Goal: Task Accomplishment & Management: Manage account settings

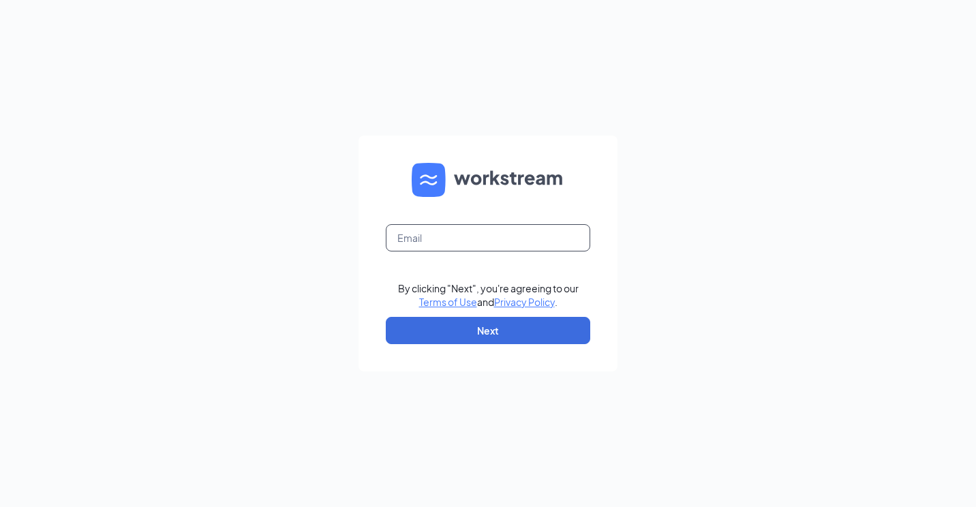
click at [459, 246] on input "text" at bounding box center [488, 237] width 205 height 27
type input "sage.cfaw95@gmail.com"
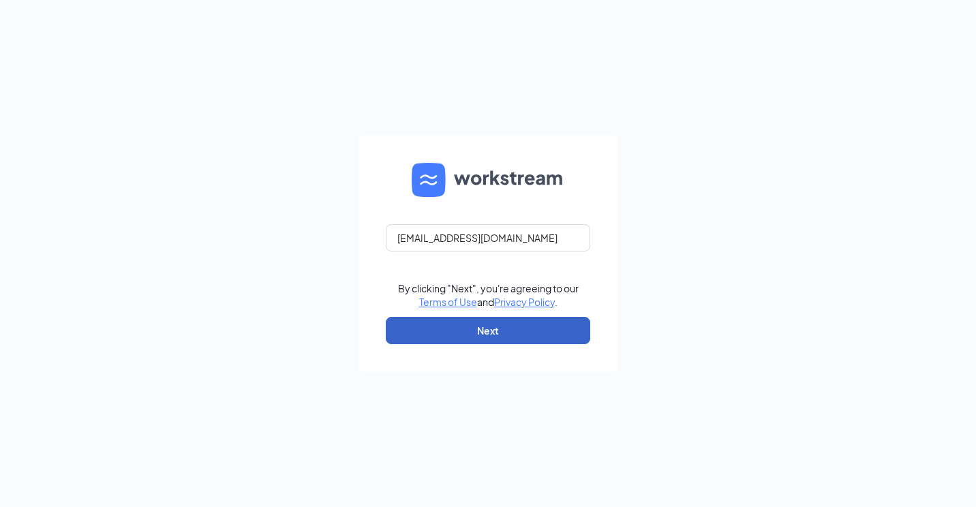
click at [472, 335] on button "Next" at bounding box center [488, 330] width 205 height 27
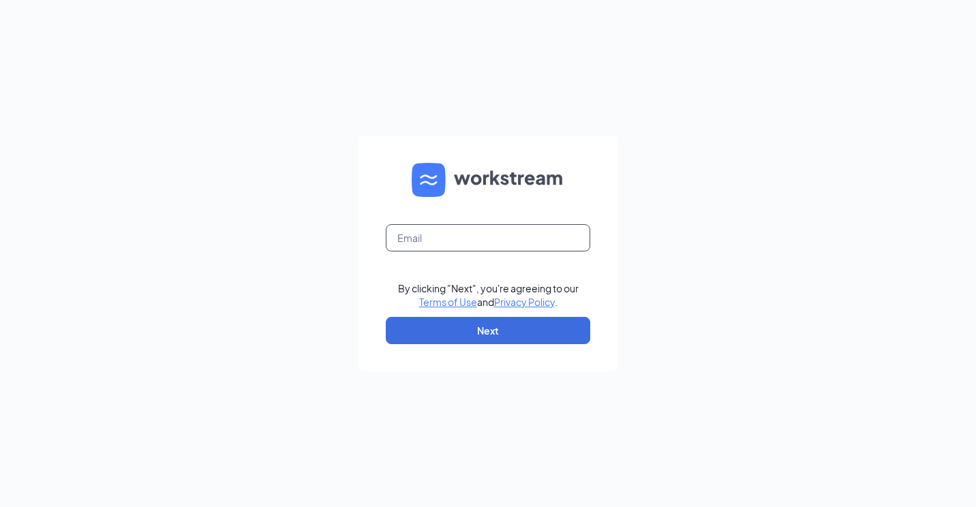
click at [489, 247] on input "text" at bounding box center [488, 237] width 205 height 27
type input "[EMAIL_ADDRESS][DOMAIN_NAME]"
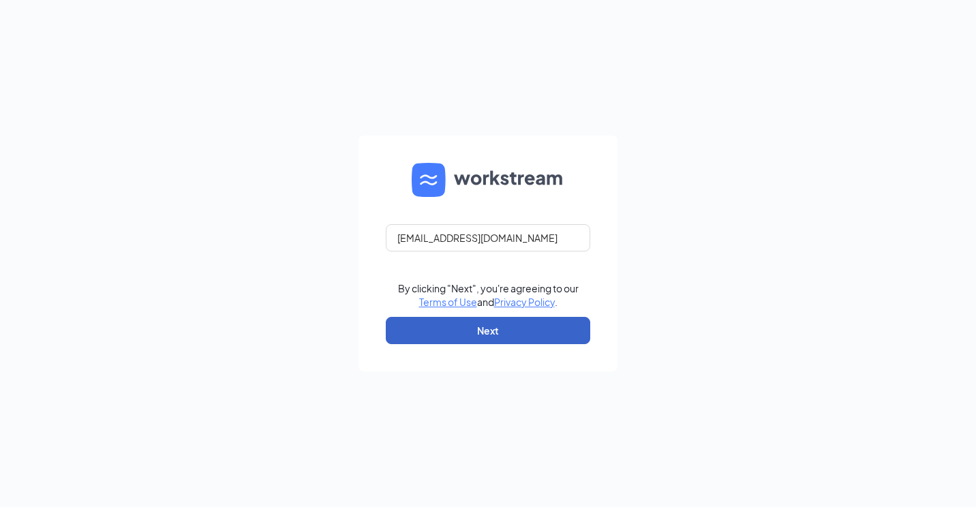
click at [473, 335] on button "Next" at bounding box center [488, 330] width 205 height 27
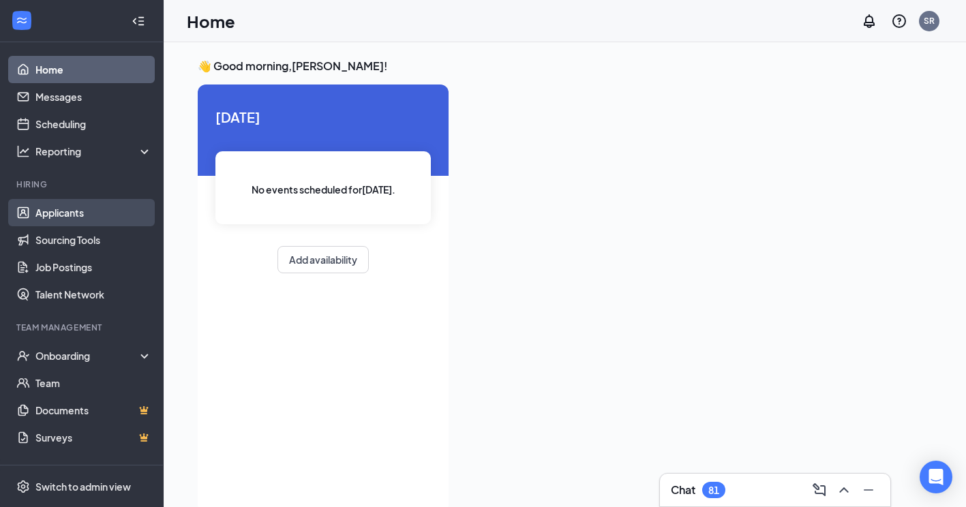
click at [115, 206] on link "Applicants" at bounding box center [93, 212] width 117 height 27
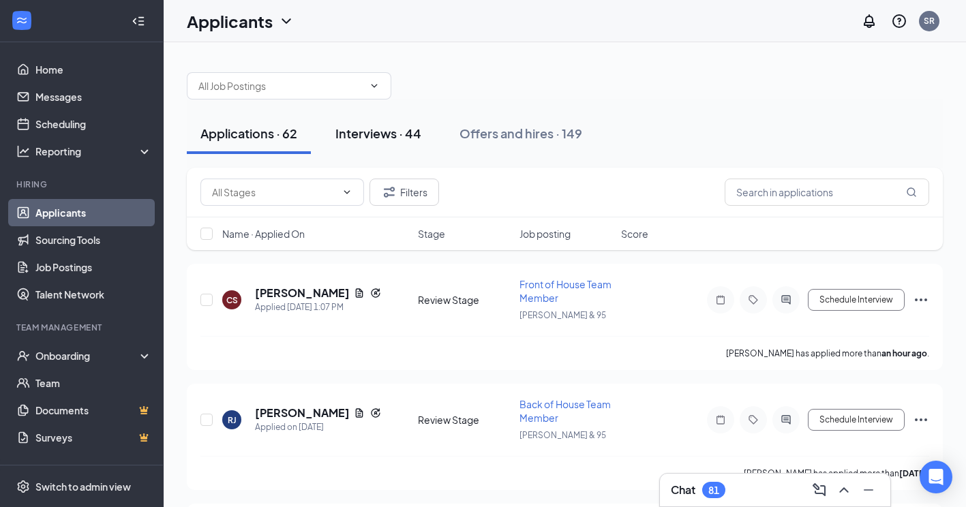
click at [406, 145] on button "Interviews · 44" at bounding box center [378, 133] width 113 height 41
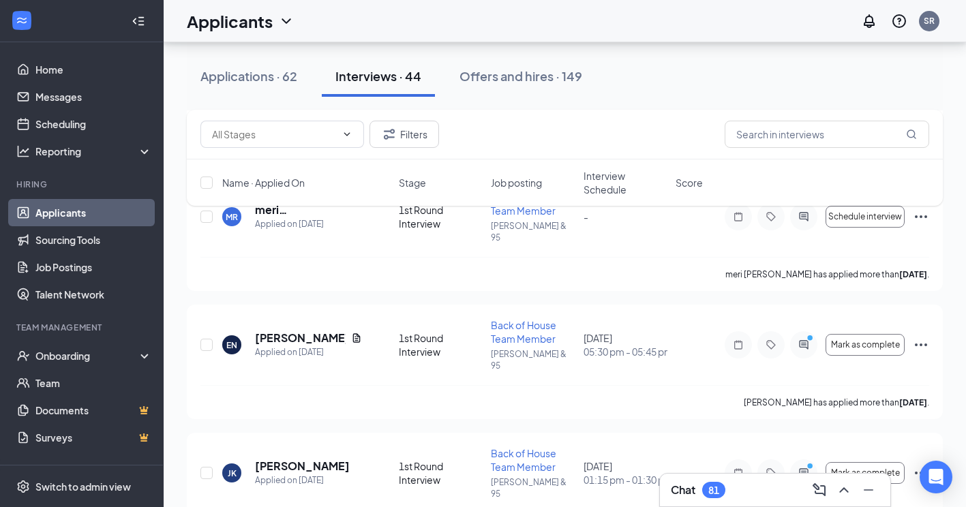
scroll to position [502, 0]
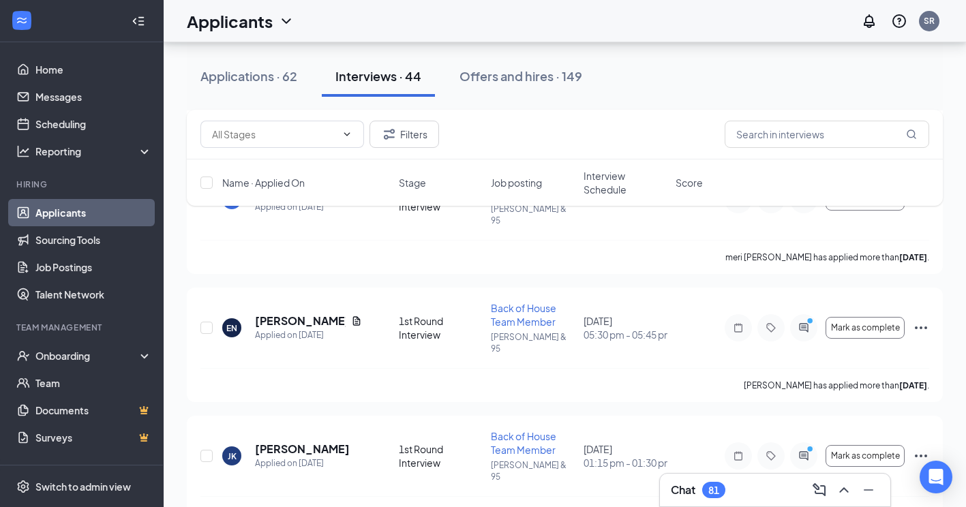
click at [596, 177] on span "Interview Schedule" at bounding box center [626, 182] width 84 height 27
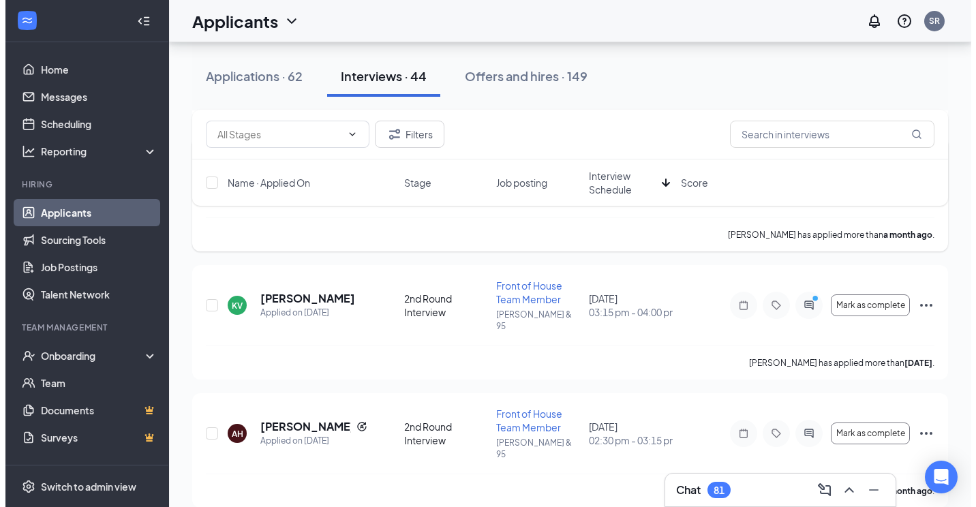
scroll to position [1428, 0]
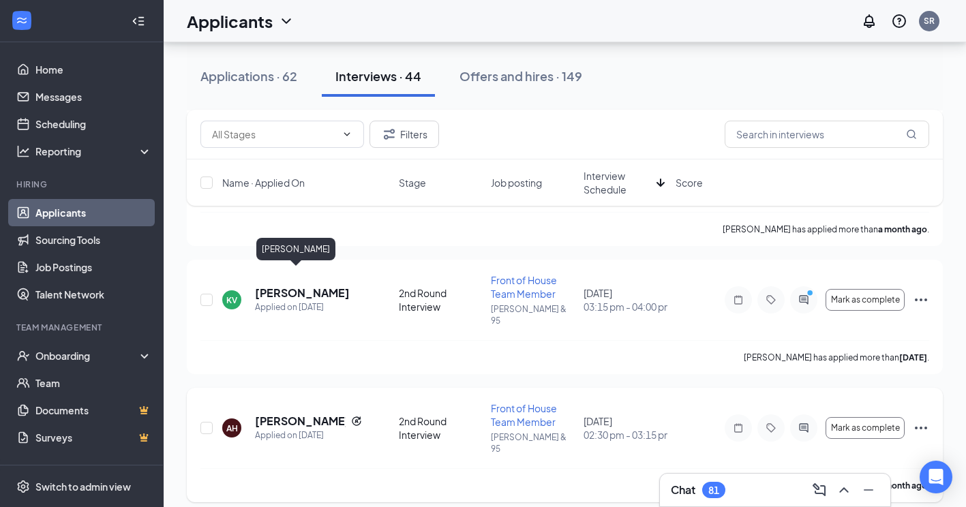
click at [280, 414] on h5 "[PERSON_NAME]" at bounding box center [300, 421] width 91 height 15
